Goal: Transaction & Acquisition: Book appointment/travel/reservation

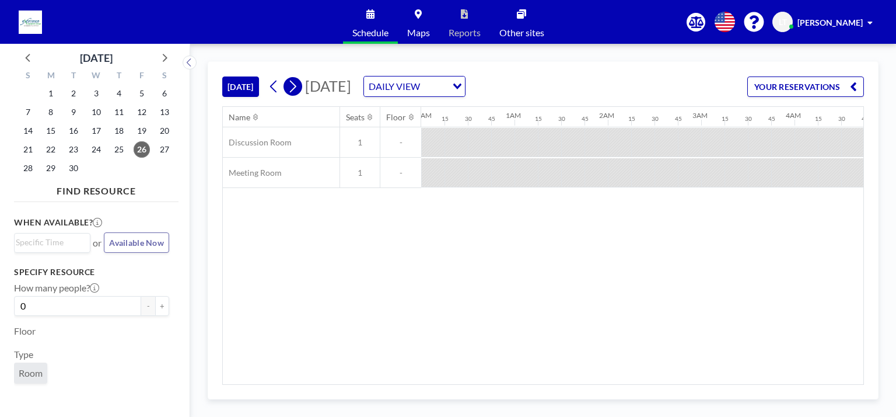
click at [295, 86] on icon at bounding box center [292, 87] width 11 height 18
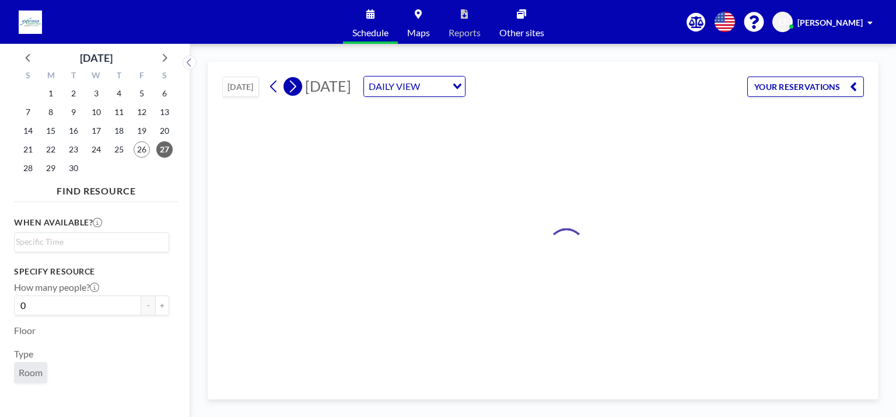
click at [295, 86] on icon at bounding box center [292, 87] width 11 height 18
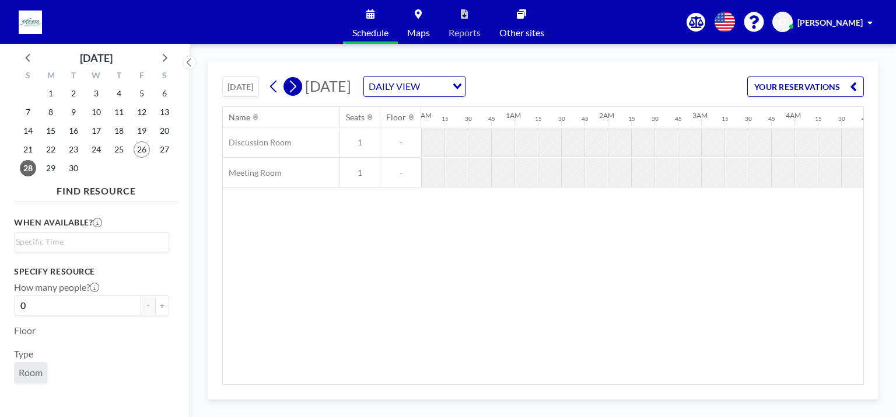
click at [295, 86] on icon at bounding box center [292, 87] width 11 height 18
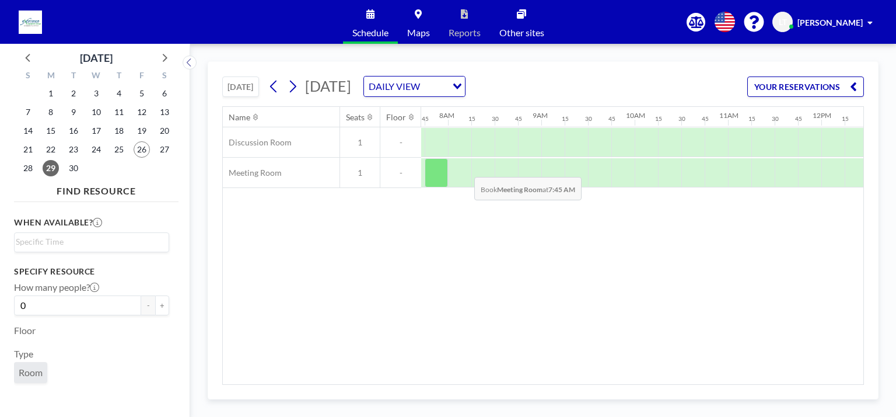
scroll to position [0, 723]
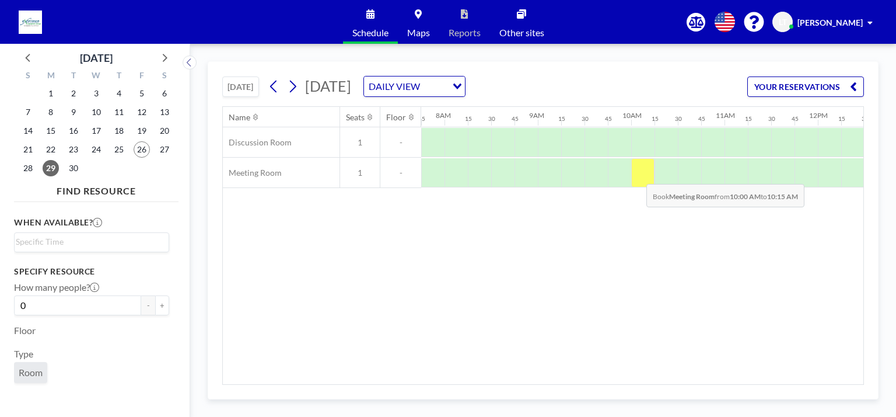
click at [637, 174] on div at bounding box center [642, 172] width 23 height 29
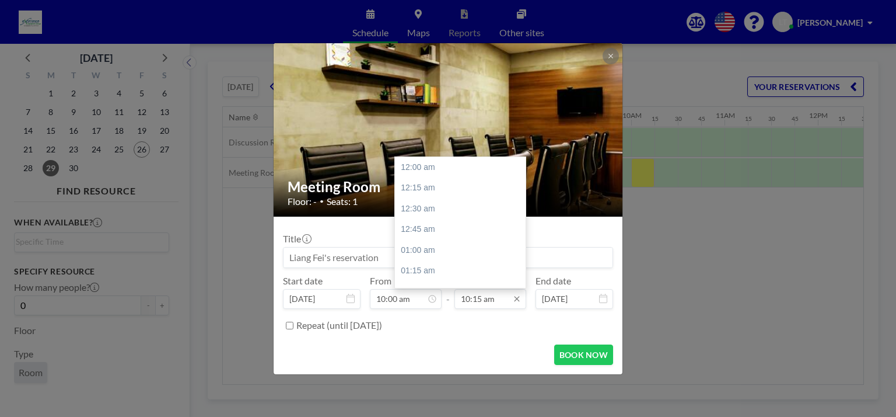
scroll to position [852, 0]
click at [476, 296] on input "10:15 am" at bounding box center [490, 299] width 72 height 20
click at [424, 268] on div "11:30 am" at bounding box center [463, 270] width 137 height 21
type input "11:30 am"
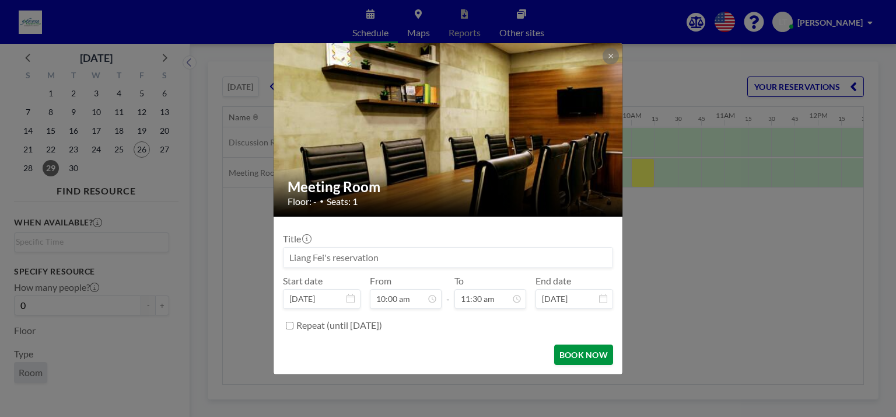
click at [560, 352] on button "BOOK NOW" at bounding box center [583, 354] width 59 height 20
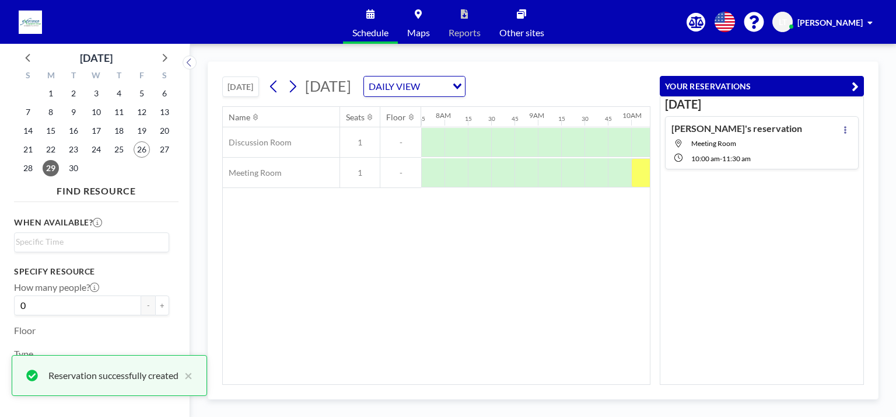
click at [555, 258] on div "Name Seats Floor 12AM 15 30 45 1AM 15 30 45 2AM 15 30 45 3AM 15 30 45 4AM 15 30…" at bounding box center [436, 245] width 427 height 277
